Goal: Task Accomplishment & Management: Use online tool/utility

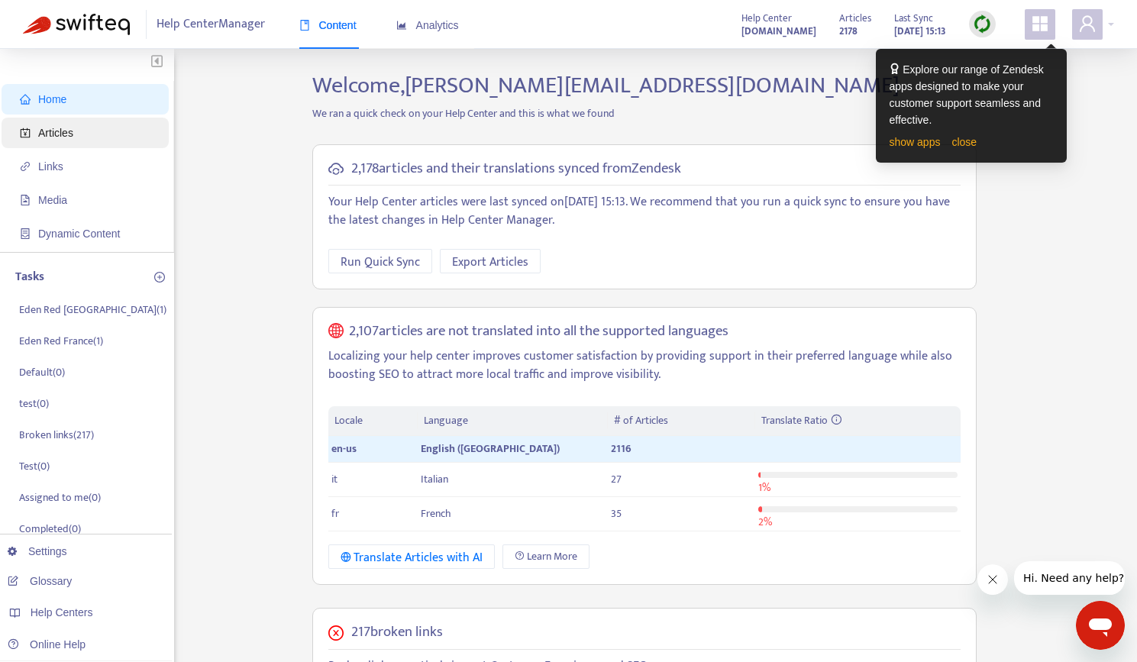
click at [64, 134] on span "Articles" at bounding box center [55, 133] width 35 height 12
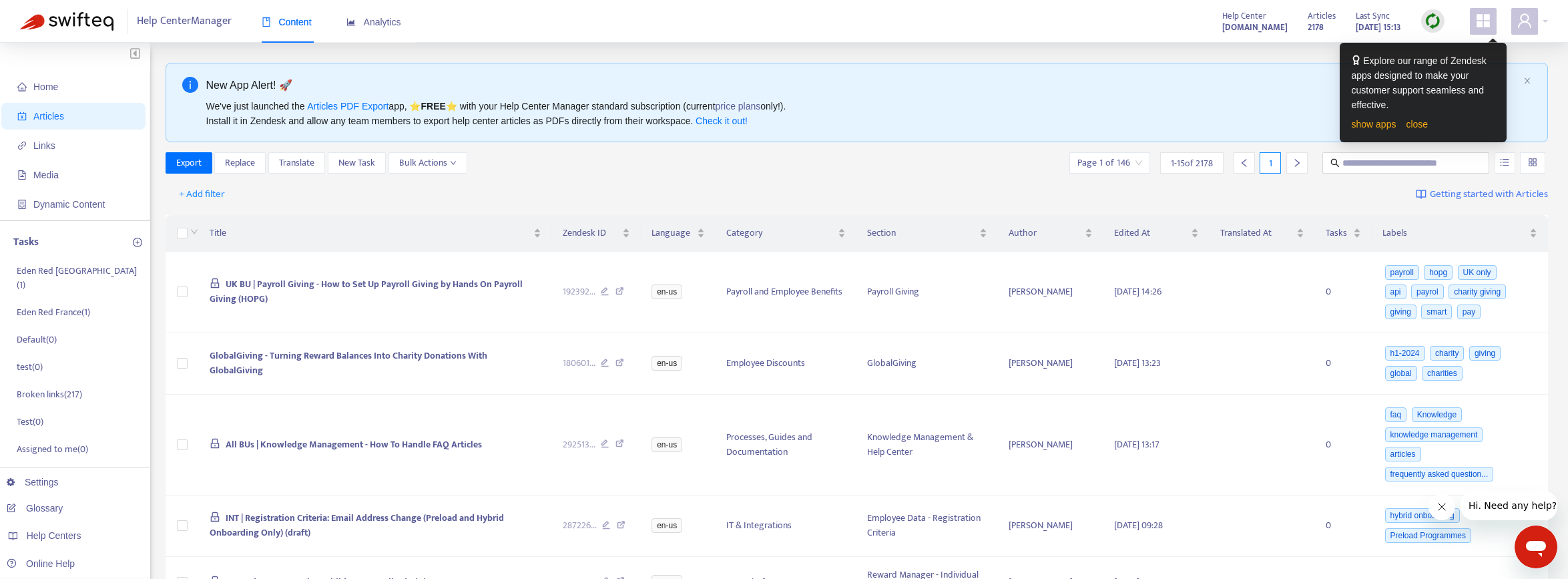
click at [1003, 165] on input "search" at bounding box center [1532, 163] width 10 height 20
click at [1003, 161] on div at bounding box center [1532, 163] width 25 height 21
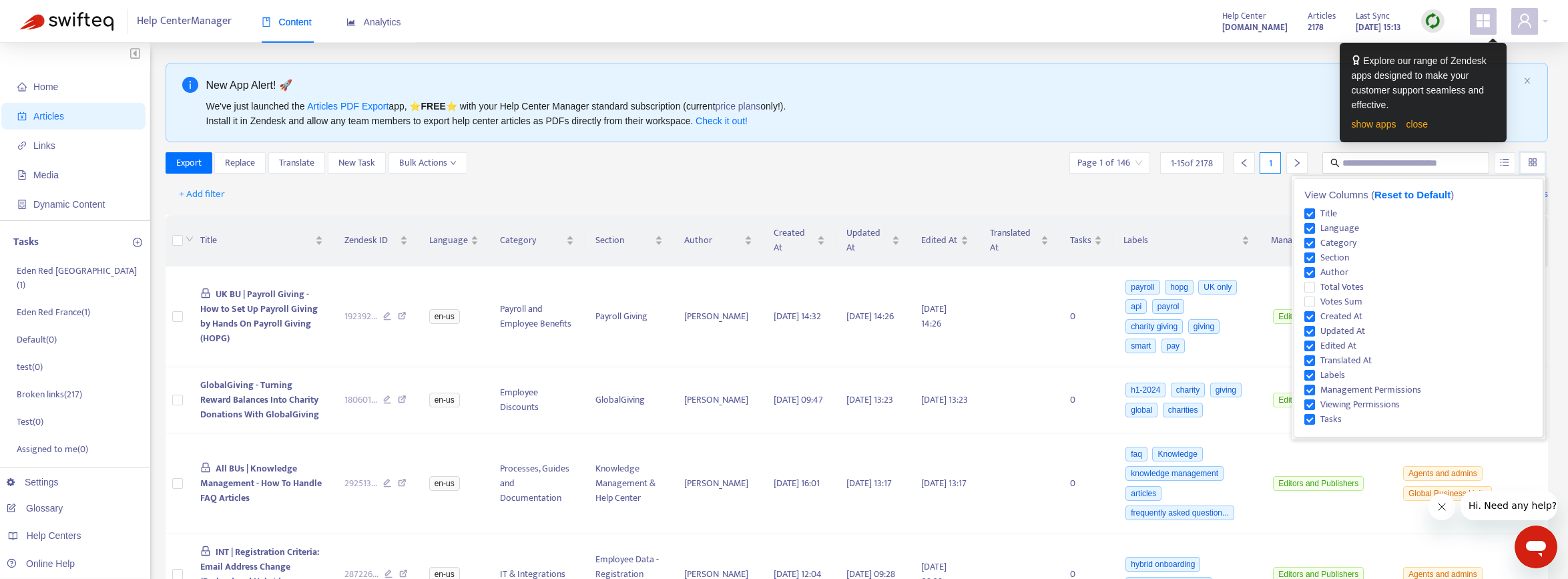
click at [1003, 24] on img at bounding box center [1433, 21] width 17 height 17
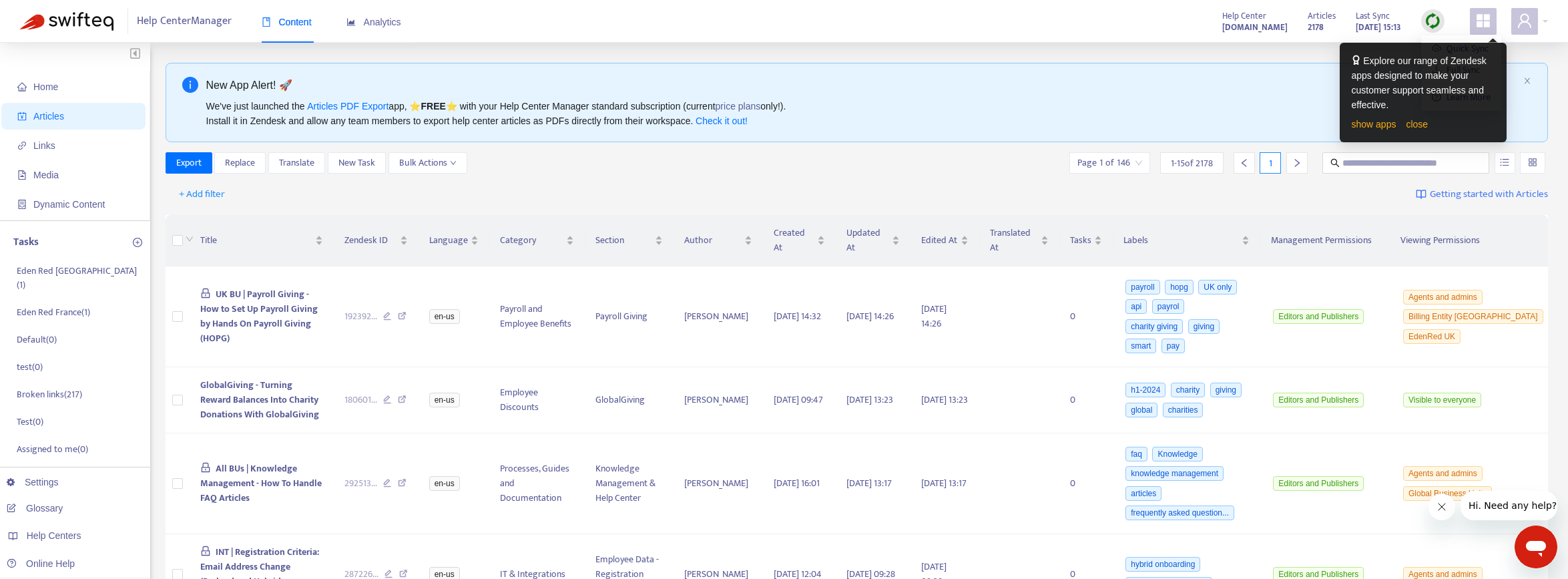
click at [1003, 22] on img at bounding box center [1433, 21] width 17 height 17
click at [1003, 127] on link "close" at bounding box center [1417, 124] width 22 height 10
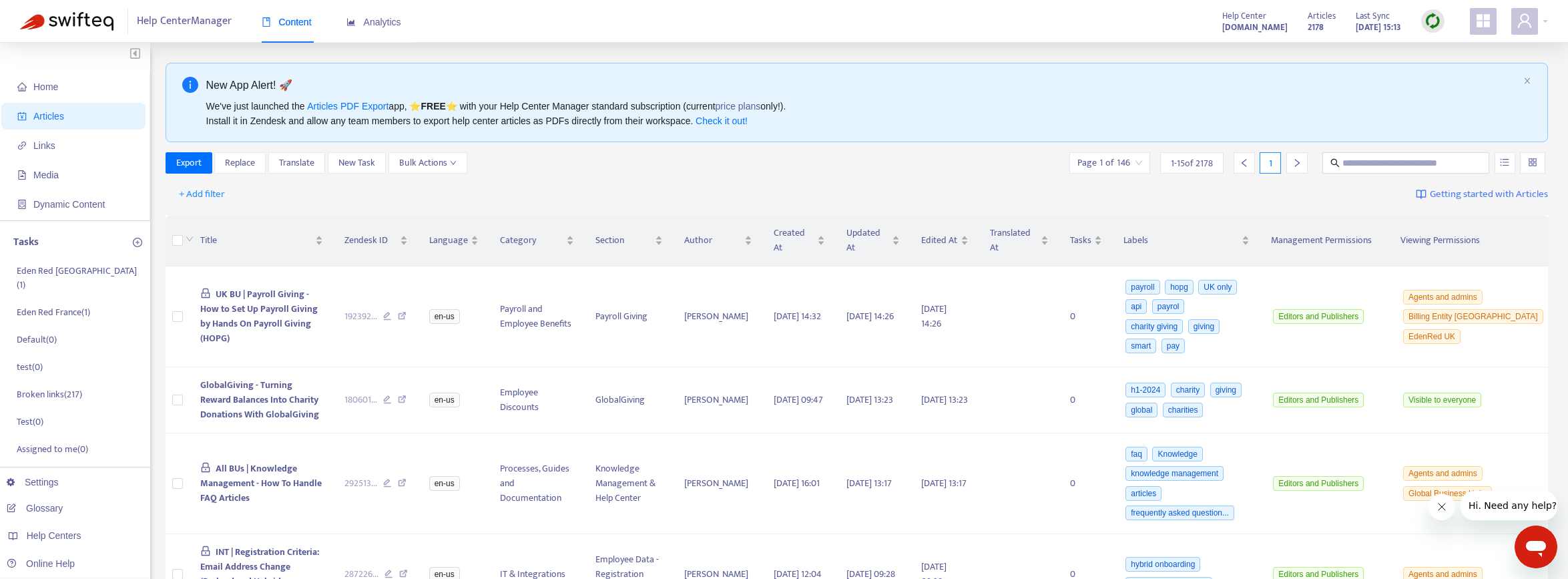
click at [1003, 20] on img at bounding box center [1433, 21] width 17 height 17
click at [1003, 70] on link "Full Sync" at bounding box center [1455, 70] width 48 height 16
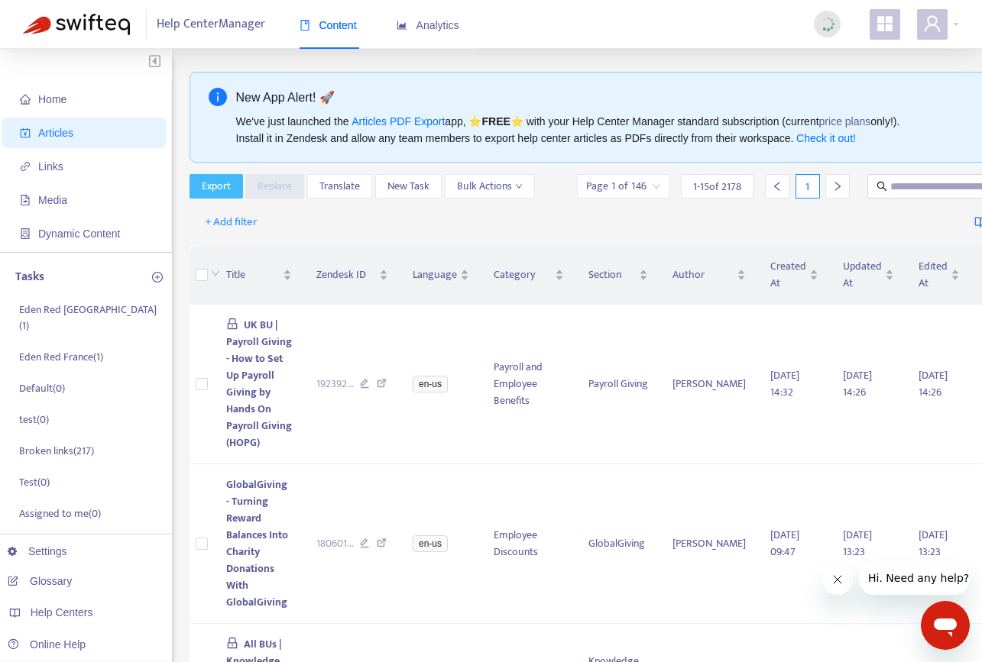
click at [222, 193] on span "Export" at bounding box center [216, 186] width 29 height 17
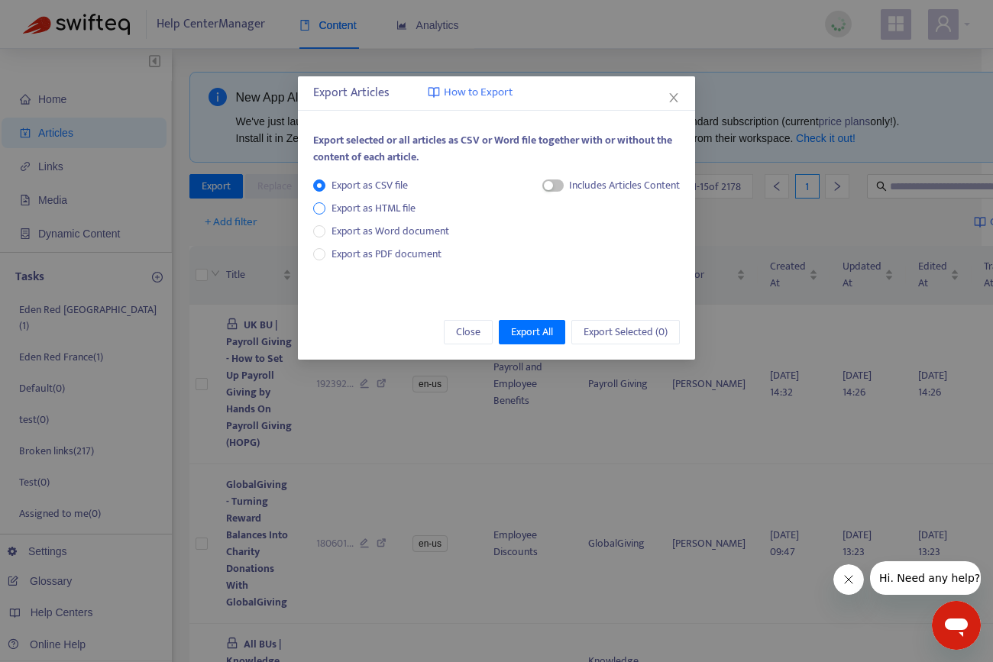
click at [348, 209] on span "Export as HTML file" at bounding box center [373, 208] width 96 height 17
click at [332, 188] on span "Export as CSV file" at bounding box center [369, 185] width 89 height 17
click at [532, 333] on span "Export All" at bounding box center [532, 332] width 42 height 17
